Goal: Task Accomplishment & Management: Manage account settings

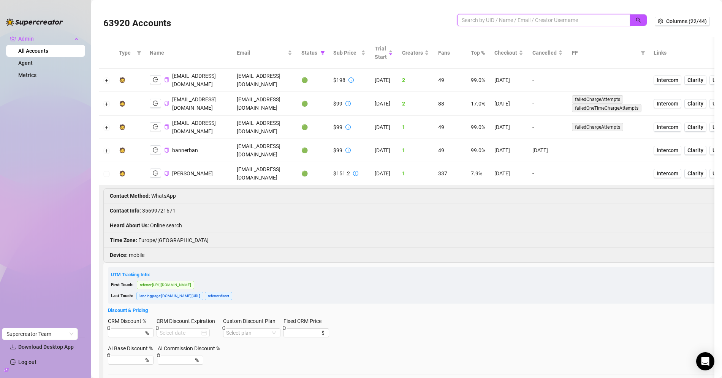
click at [525, 23] on input "search" at bounding box center [541, 20] width 158 height 8
type input "riley"
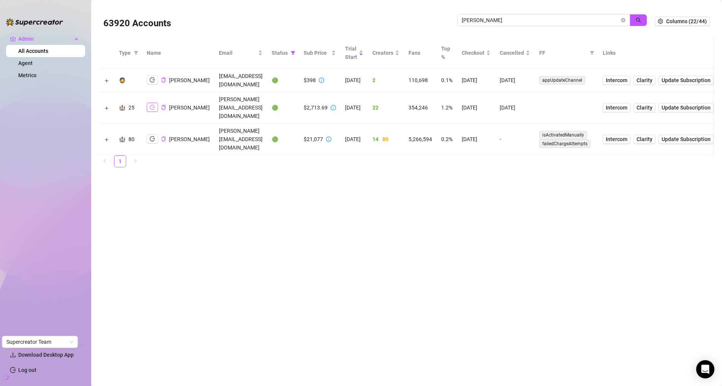
click at [150, 105] on icon "logout" at bounding box center [152, 107] width 5 height 5
click at [155, 103] on button "button" at bounding box center [152, 107] width 11 height 9
click at [104, 105] on button "Expand row" at bounding box center [107, 108] width 6 height 6
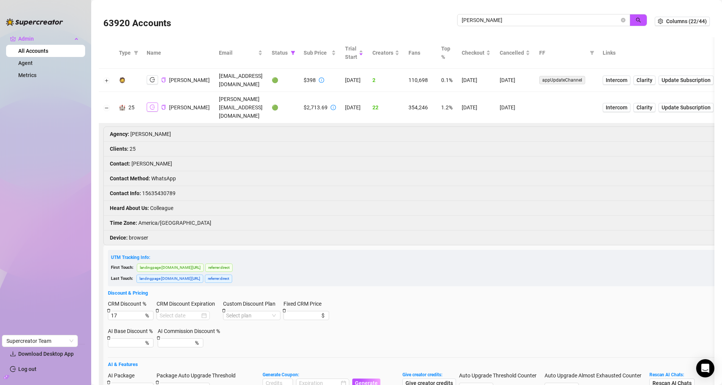
click at [150, 104] on icon "logout" at bounding box center [152, 106] width 5 height 5
click at [231, 27] on div "63920 Accounts" at bounding box center [280, 21] width 354 height 26
click at [620, 22] on span "riley" at bounding box center [543, 20] width 173 height 12
click at [621, 22] on span "riley" at bounding box center [543, 20] width 173 height 12
click at [624, 22] on icon "close-circle" at bounding box center [623, 20] width 5 height 5
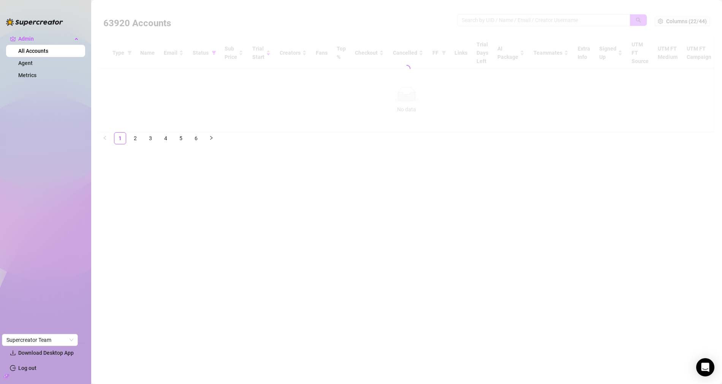
click at [593, 18] on div at bounding box center [406, 68] width 615 height 127
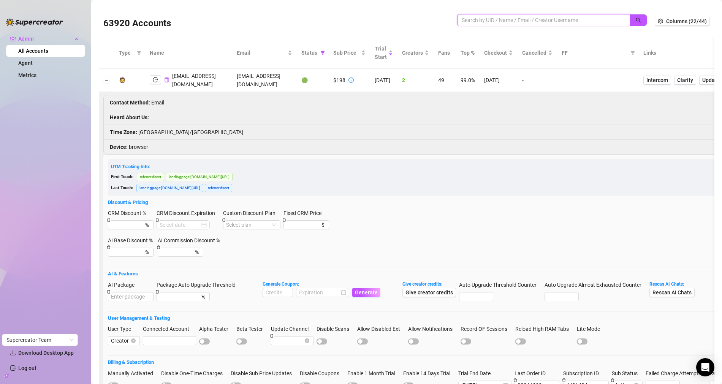
click at [566, 22] on input "search" at bounding box center [541, 20] width 158 height 8
type input "doristalent"
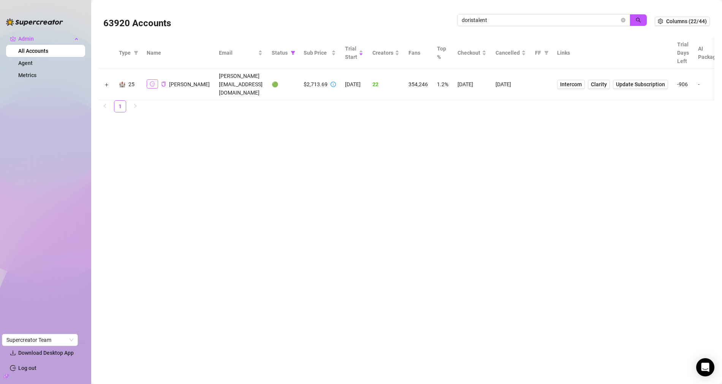
click at [150, 81] on icon "logout" at bounding box center [152, 83] width 5 height 5
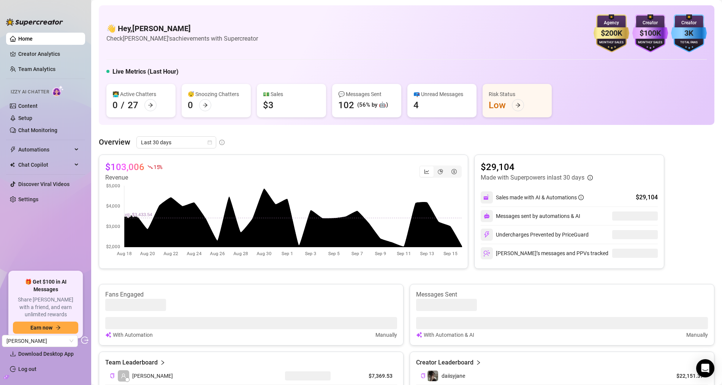
click at [29, 200] on link "Settings" at bounding box center [28, 199] width 20 height 6
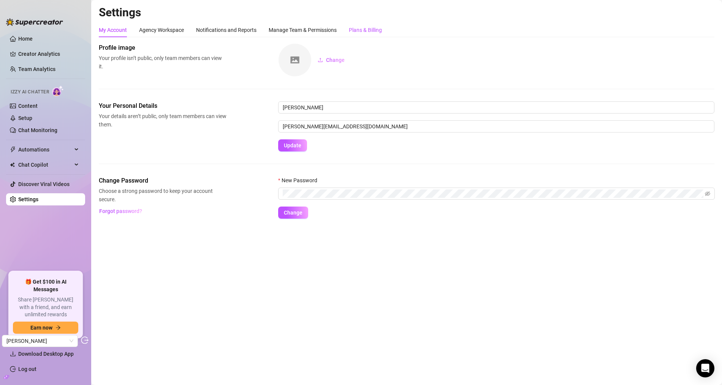
click at [371, 29] on div "Plans & Billing" at bounding box center [365, 30] width 33 height 8
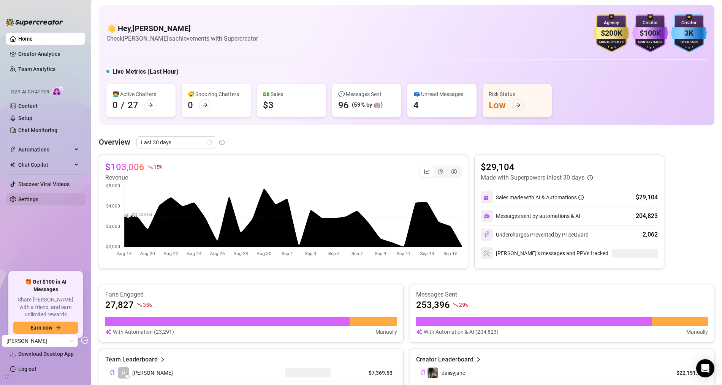
click at [24, 196] on link "Settings" at bounding box center [28, 199] width 20 height 6
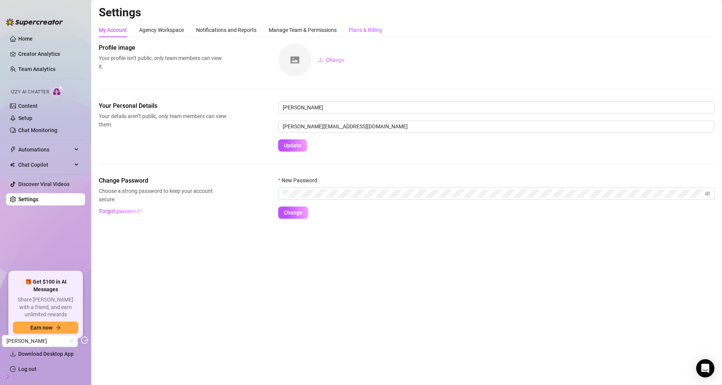
click at [374, 28] on div "Plans & Billing" at bounding box center [365, 30] width 33 height 8
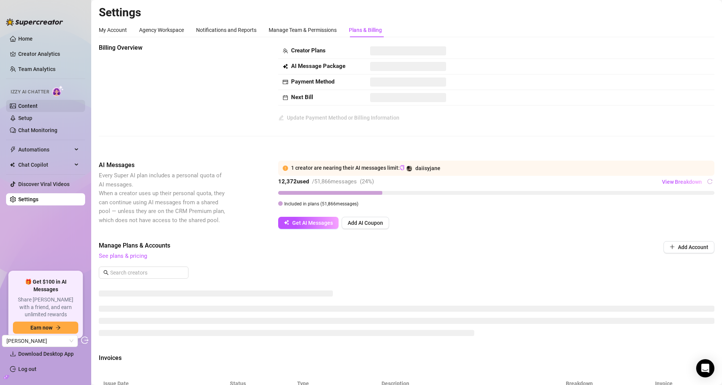
click at [30, 108] on link "Content" at bounding box center [27, 106] width 19 height 6
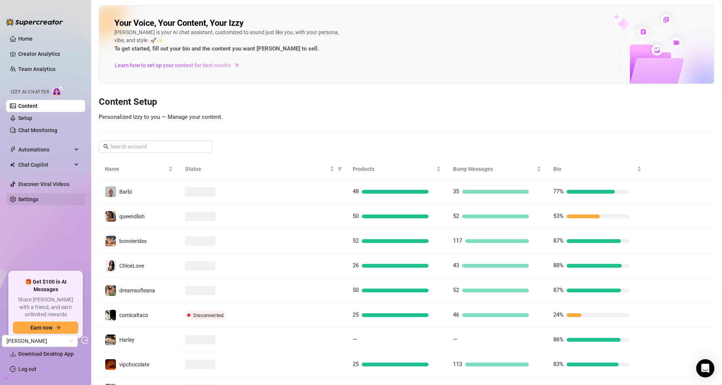
click at [31, 196] on link "Settings" at bounding box center [28, 199] width 20 height 6
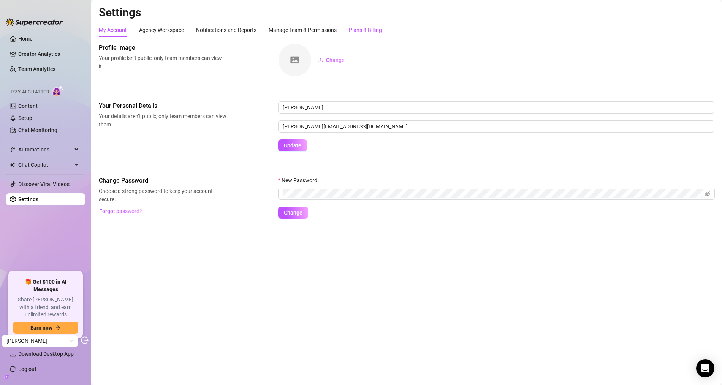
click at [371, 30] on div "Plans & Billing" at bounding box center [365, 30] width 33 height 8
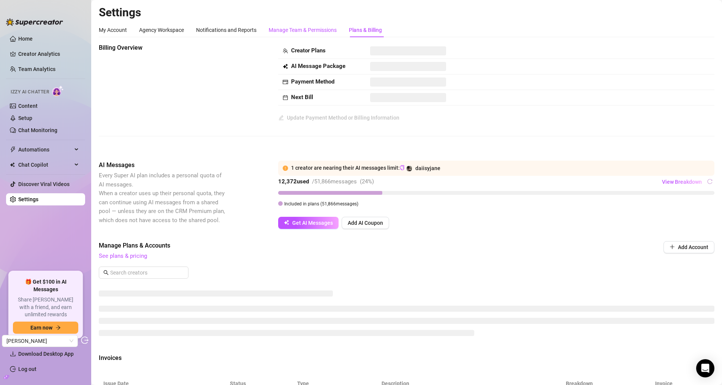
click at [294, 27] on div "Manage Team & Permissions" at bounding box center [303, 30] width 68 height 8
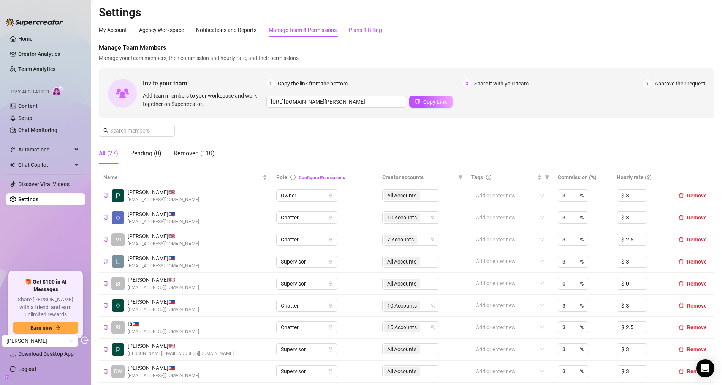
click at [379, 33] on div "Plans & Billing" at bounding box center [365, 30] width 33 height 8
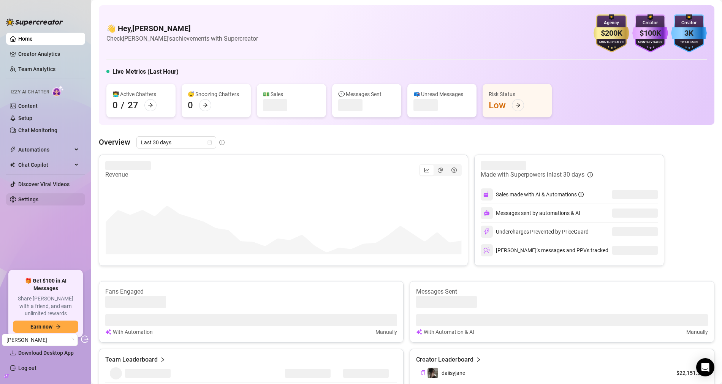
click at [27, 196] on link "Settings" at bounding box center [28, 199] width 20 height 6
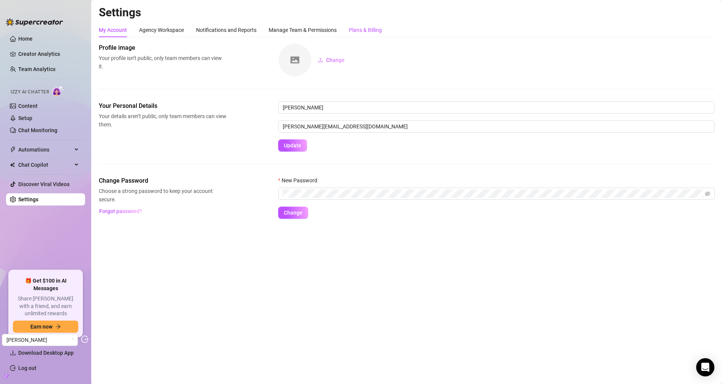
click at [363, 32] on div "Plans & Billing" at bounding box center [365, 30] width 33 height 8
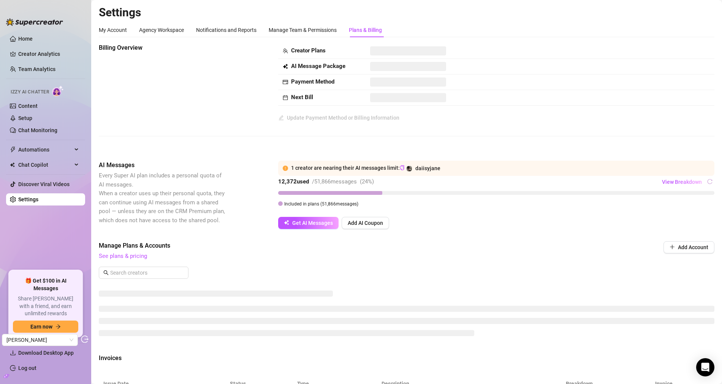
scroll to position [171, 0]
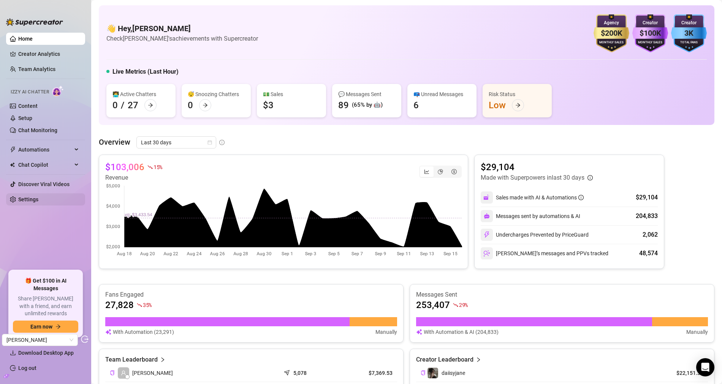
click at [38, 196] on link "Settings" at bounding box center [28, 199] width 20 height 6
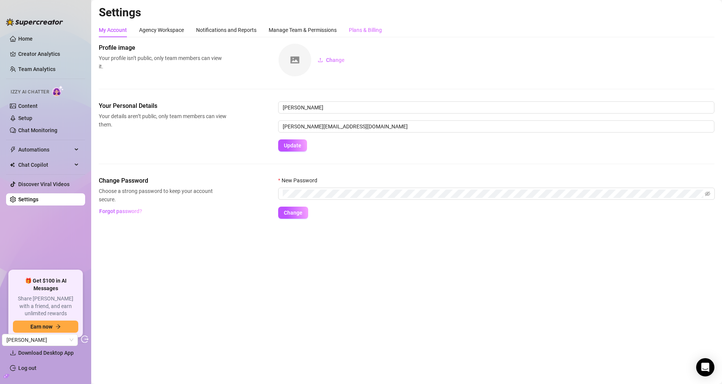
click at [377, 34] on div "Plans & Billing" at bounding box center [365, 30] width 33 height 14
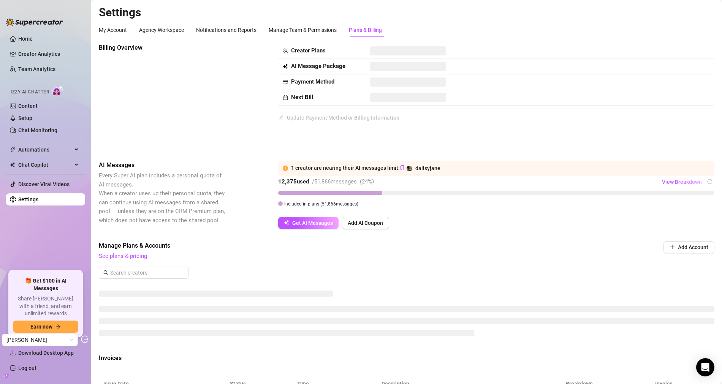
click at [312, 97] on strong "Next Bill" at bounding box center [302, 97] width 22 height 7
drag, startPoint x: 305, startPoint y: 54, endPoint x: 305, endPoint y: 103, distance: 48.6
click at [305, 102] on tbody "Creator Plans AI Message Package Payment Method Next Bill" at bounding box center [496, 74] width 436 height 62
click at [311, 100] on strong "Next Bill" at bounding box center [302, 97] width 22 height 7
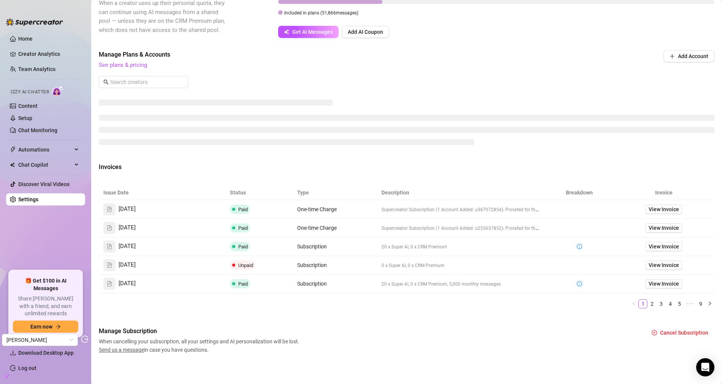
scroll to position [190, 0]
click at [667, 209] on span "View Invoice" at bounding box center [663, 210] width 30 height 8
click at [654, 245] on span "View Invoice" at bounding box center [663, 247] width 30 height 8
